Goal: Information Seeking & Learning: Understand process/instructions

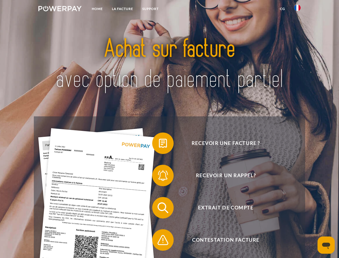
click at [60, 9] on img at bounding box center [59, 8] width 43 height 5
click at [297, 9] on img at bounding box center [297, 8] width 6 height 6
click at [282, 9] on link "CG" at bounding box center [282, 9] width 14 height 10
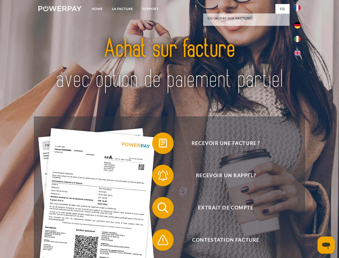
click at [159, 144] on span at bounding box center [154, 143] width 27 height 27
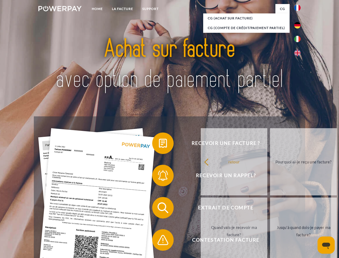
click at [159, 176] on span at bounding box center [154, 175] width 27 height 27
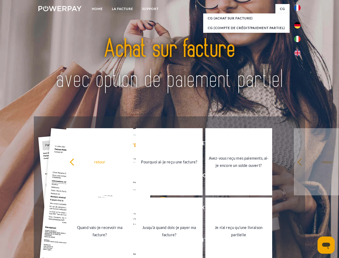
click at [159, 209] on link "Jusqu'à quand dois-je payer ma facture?" at bounding box center [169, 230] width 67 height 67
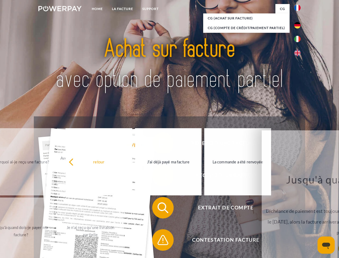
click at [159, 241] on span at bounding box center [154, 239] width 27 height 27
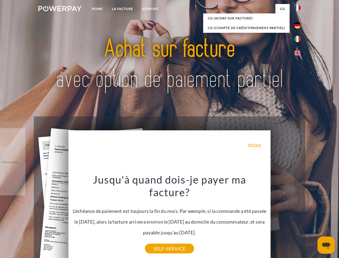
click at [326, 245] on icon "Ouvrir la fenêtre de messagerie" at bounding box center [326, 245] width 8 height 6
